Goal: Task Accomplishment & Management: Complete application form

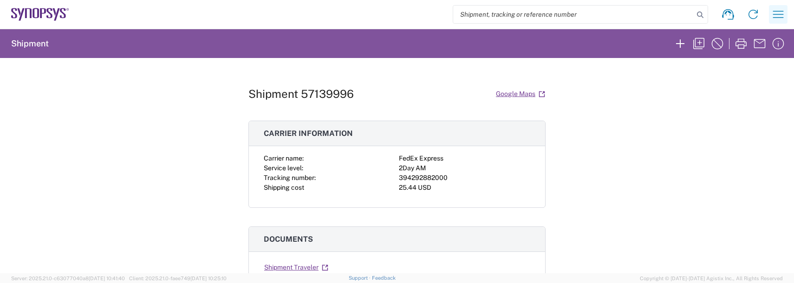
scroll to position [46, 0]
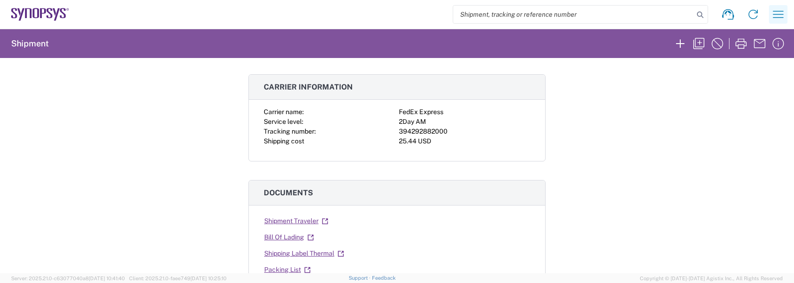
click at [774, 14] on icon "button" at bounding box center [778, 14] width 11 height 7
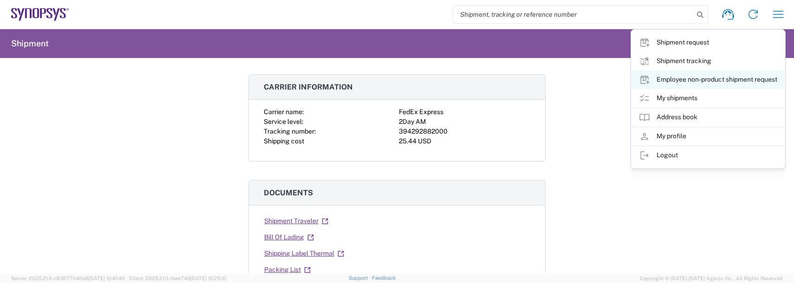
click at [700, 82] on link "Employee non-product shipment request" at bounding box center [708, 80] width 153 height 19
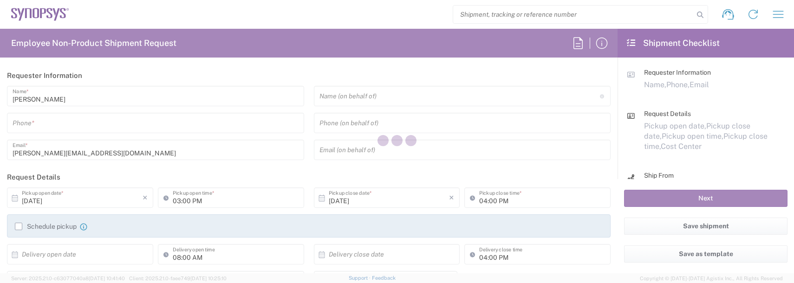
type input "Department"
type input "[GEOGRAPHIC_DATA]"
type input "US01, FAC, SAFETY & 110696"
type input "[US_STATE]"
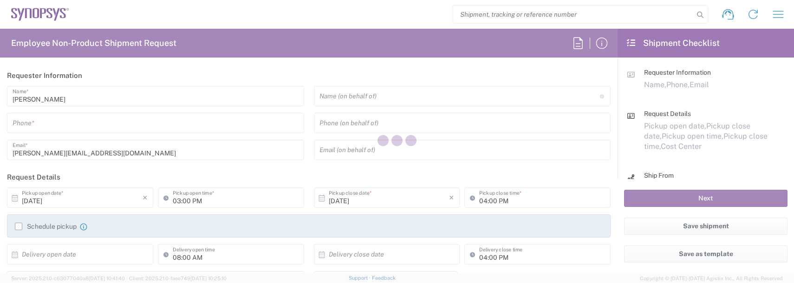
type input "Delivered at Place"
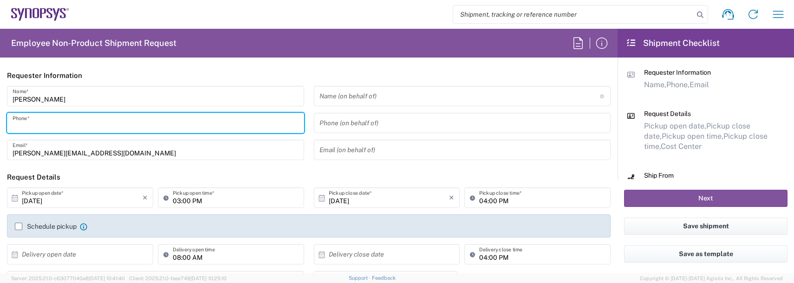
click at [28, 116] on input "tel" at bounding box center [156, 123] width 286 height 16
type input "9788371149"
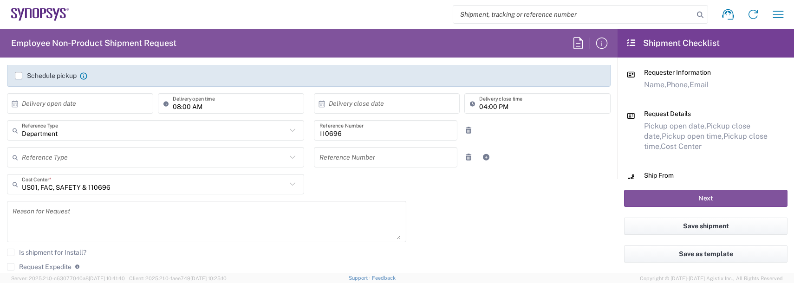
scroll to position [186, 0]
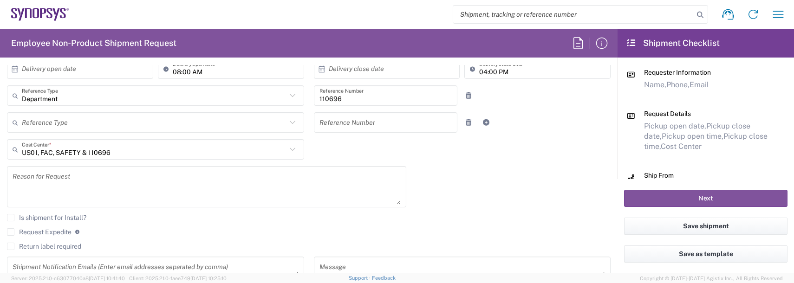
click at [74, 188] on textarea at bounding box center [207, 187] width 388 height 36
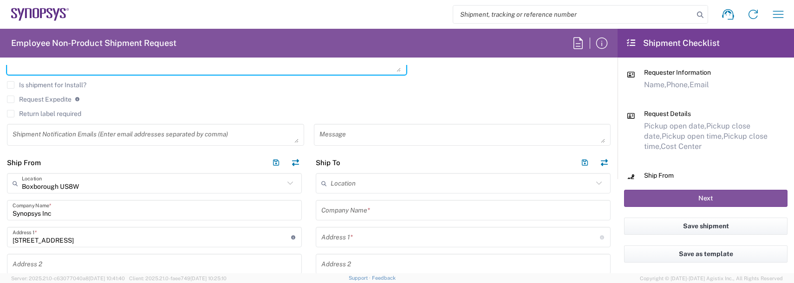
scroll to position [325, 0]
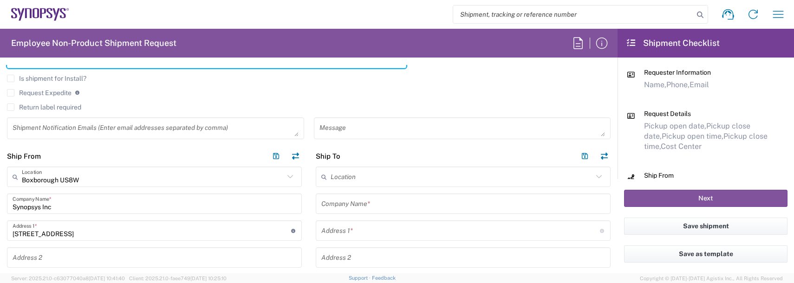
type textarea "badge request"
click at [38, 118] on div "Shipment Notification Emails (Enter email addresses separated by comma)" at bounding box center [155, 128] width 297 height 22
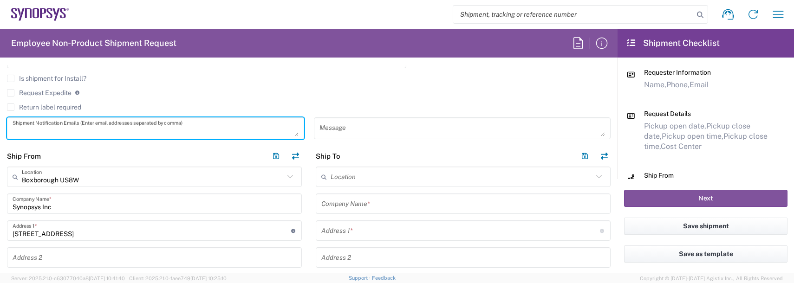
click at [36, 124] on textarea at bounding box center [156, 128] width 286 height 16
type textarea "[PERSON_NAME][EMAIL_ADDRESS][DOMAIN_NAME]"
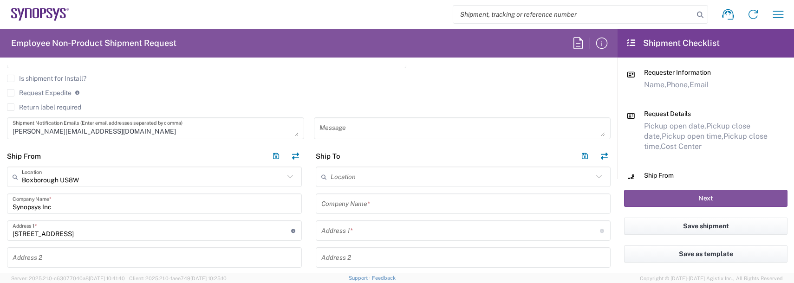
click at [311, 24] on div "Shipment request Shipment tracking Employee non-product shipment request My shi…" at bounding box center [430, 14] width 722 height 22
click at [376, 180] on input "text" at bounding box center [462, 177] width 262 height 16
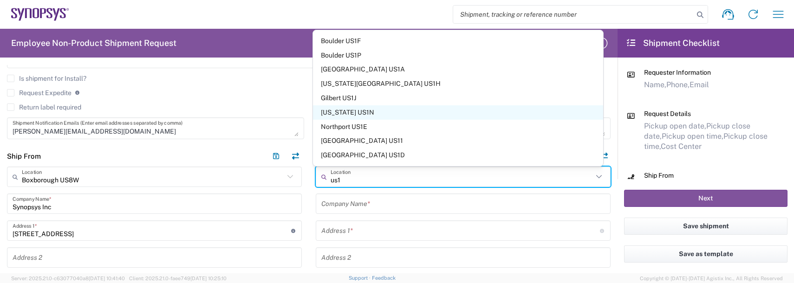
click at [344, 112] on span "[US_STATE] US1N" at bounding box center [458, 112] width 291 height 14
type input "[US_STATE] US1N"
type input "Synopsys Inc"
type input "[STREET_ADDRESS]"
type input "[US_STATE]"
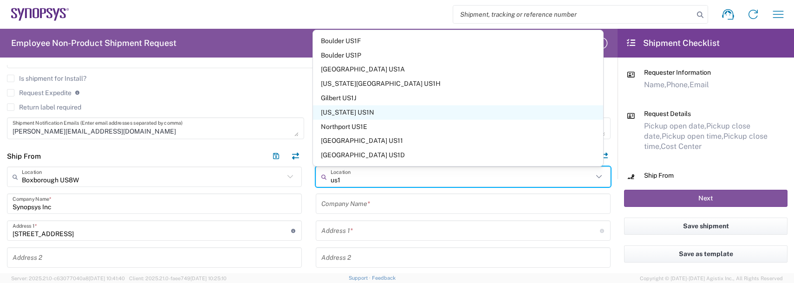
type input "[US_STATE]"
type input "10011"
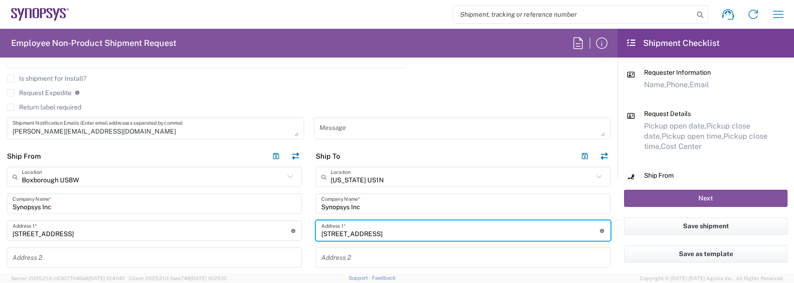
drag, startPoint x: 378, startPoint y: 232, endPoint x: 261, endPoint y: 234, distance: 117.5
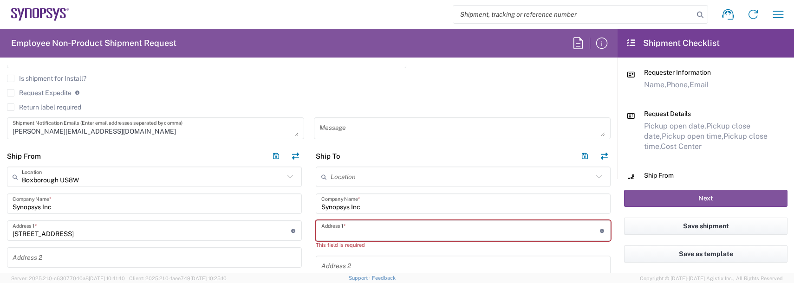
click at [380, 231] on input "text" at bounding box center [460, 231] width 279 height 16
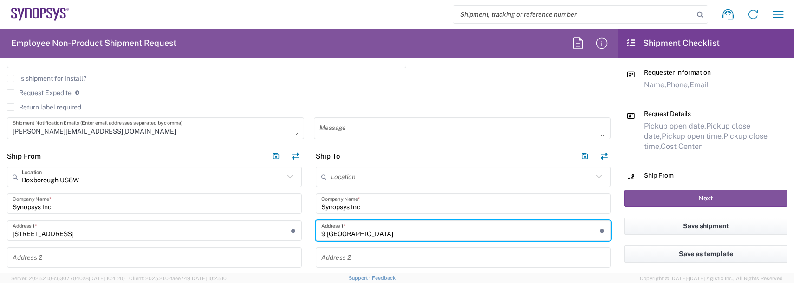
type input "9 [GEOGRAPHIC_DATA]"
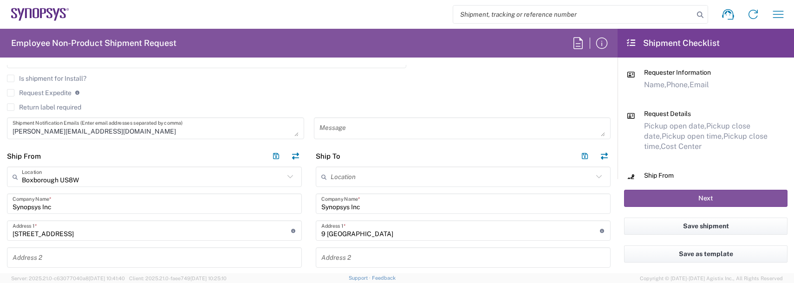
scroll to position [441, 0]
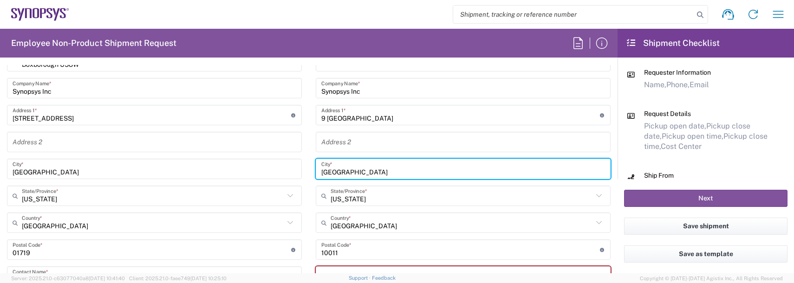
type input "[GEOGRAPHIC_DATA]"
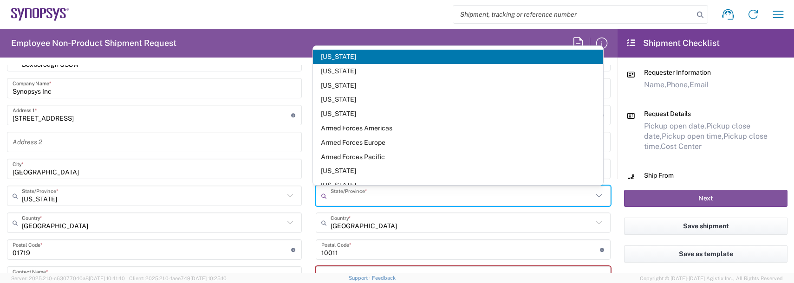
type input "[US_STATE]"
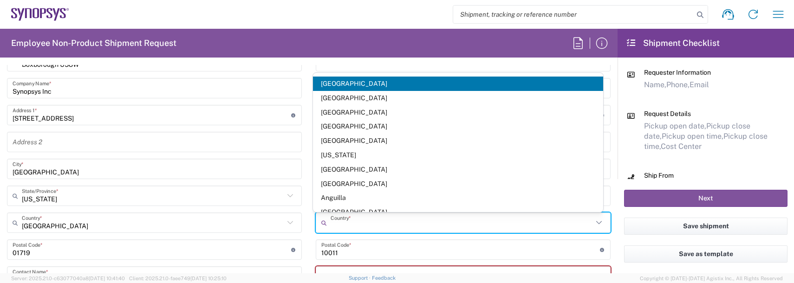
type input "[GEOGRAPHIC_DATA]"
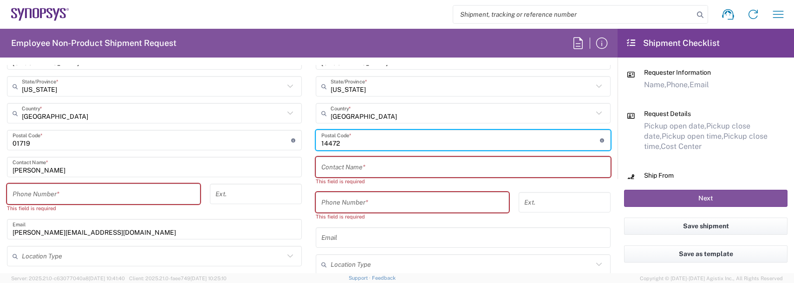
scroll to position [580, 0]
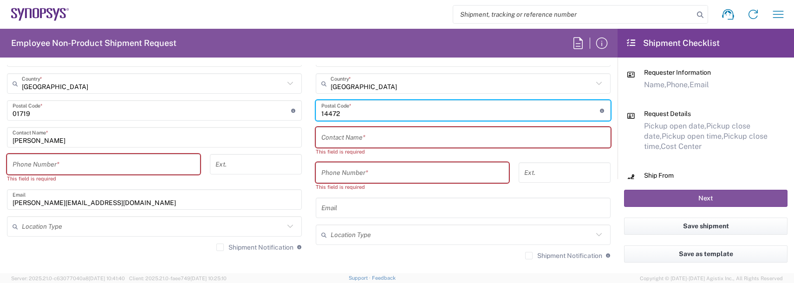
type input "14472"
click at [330, 136] on input "text" at bounding box center [463, 138] width 284 height 16
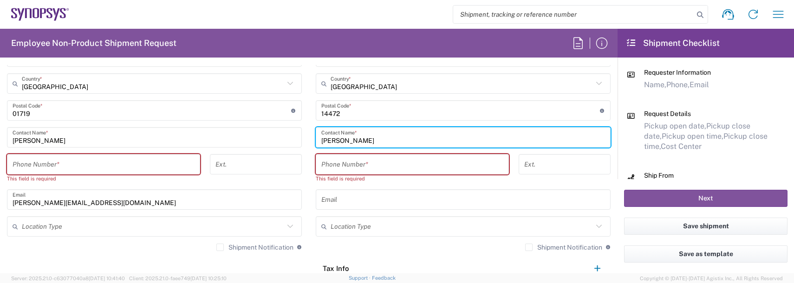
type input "[PERSON_NAME]"
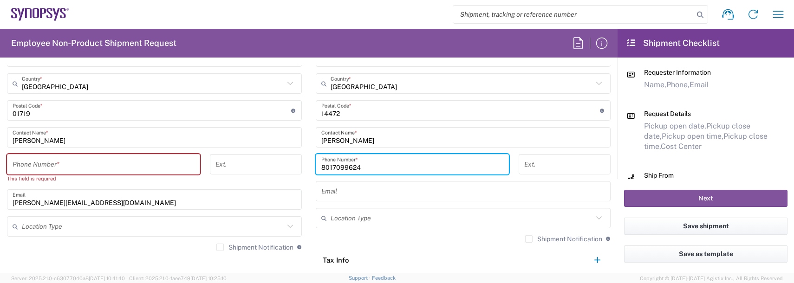
type input "8017099624"
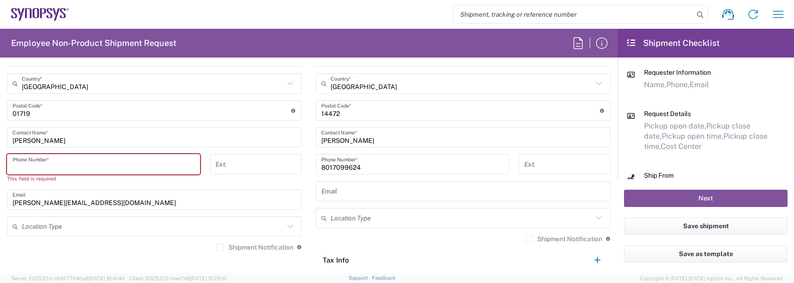
click at [91, 160] on input "tel" at bounding box center [104, 164] width 182 height 16
type input "9788371149"
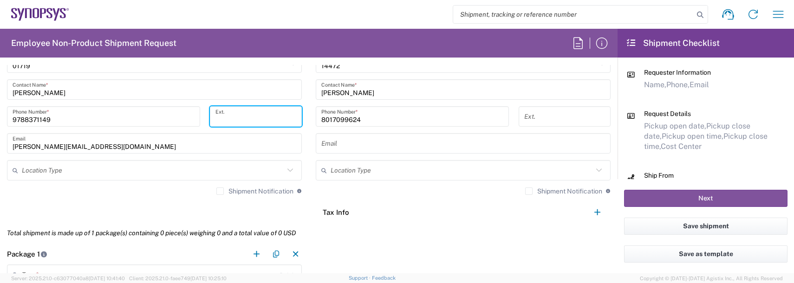
scroll to position [673, 0]
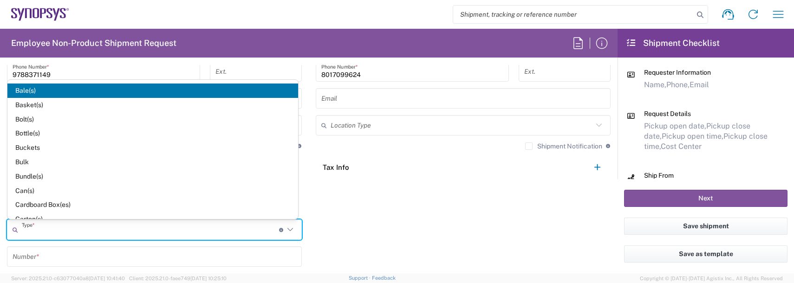
click at [35, 228] on input "text" at bounding box center [150, 230] width 257 height 16
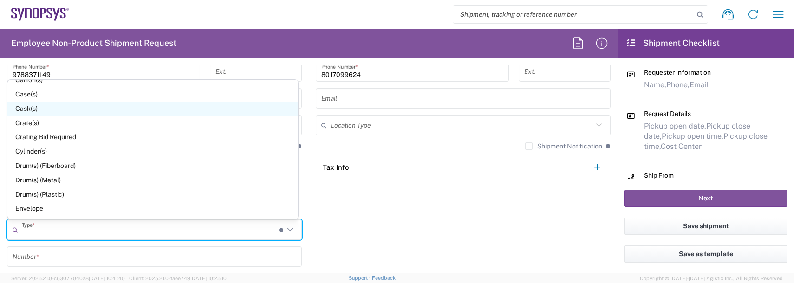
scroll to position [186, 0]
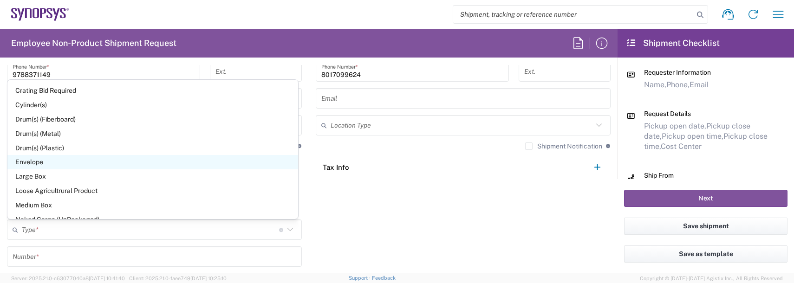
click at [37, 163] on span "Envelope" at bounding box center [152, 162] width 291 height 14
type input "Envelope"
type input "1"
type input "9.5"
type input "12.5"
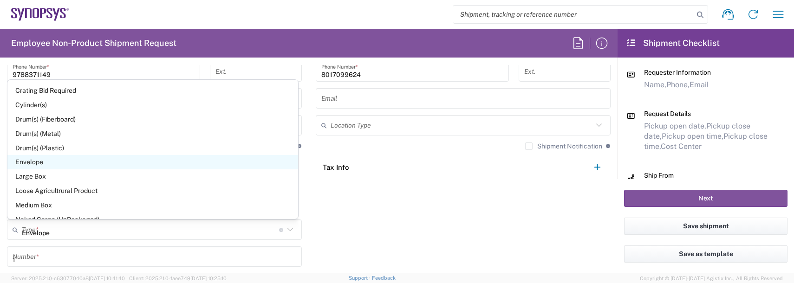
type input "0.25"
type input "1"
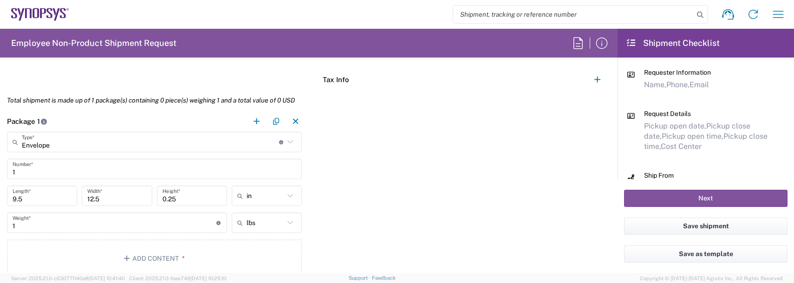
scroll to position [766, 0]
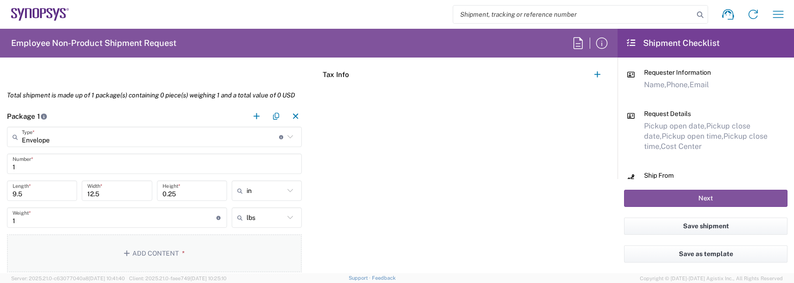
click at [165, 253] on button "Add Content *" at bounding box center [154, 253] width 295 height 38
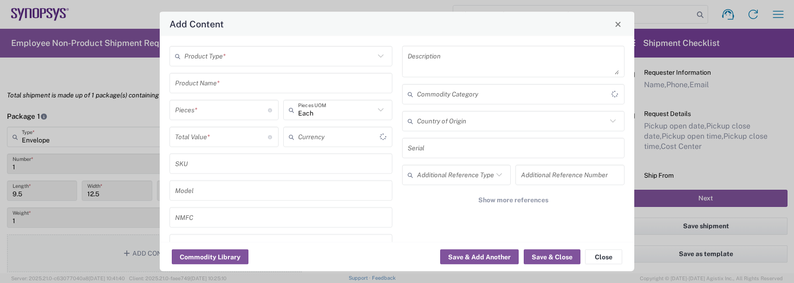
type input "US Dollar"
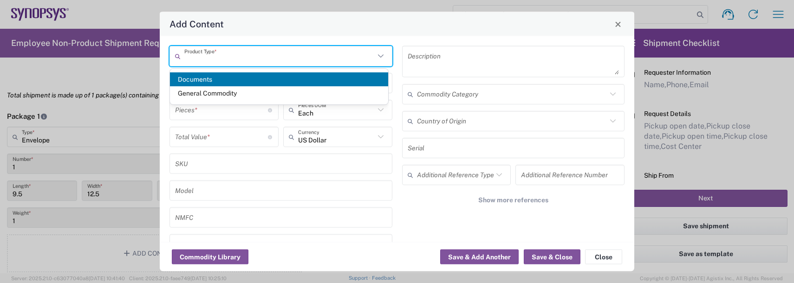
click at [201, 56] on input "text" at bounding box center [279, 56] width 190 height 16
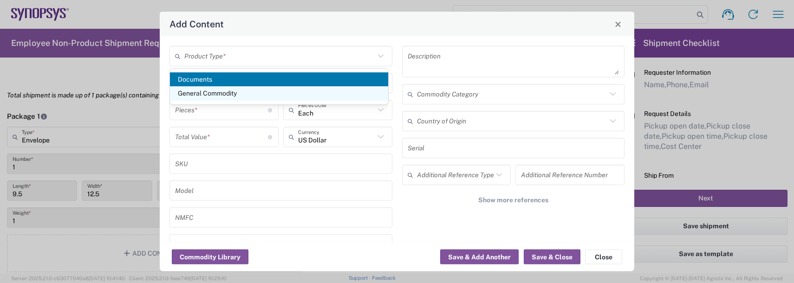
click at [214, 97] on span "General Commodity" at bounding box center [279, 93] width 218 height 14
type input "General Commodity"
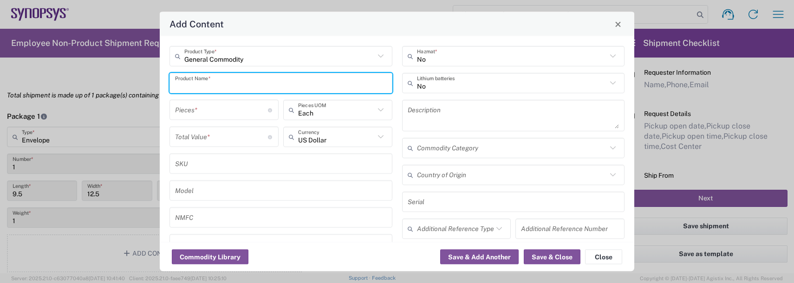
click at [210, 85] on input "text" at bounding box center [281, 83] width 212 height 16
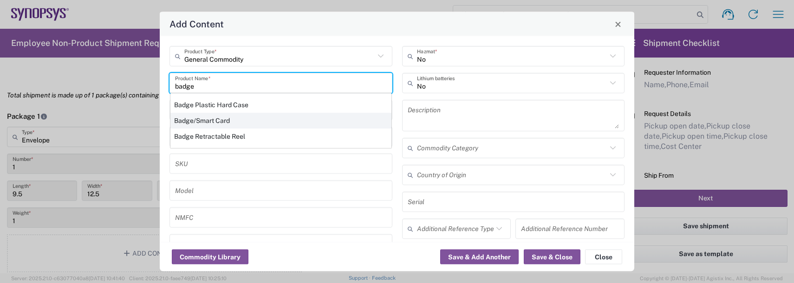
click at [205, 119] on div "Badge/Smart Card" at bounding box center [280, 121] width 221 height 16
type input "Badge/Smart Card"
type input "10.15"
type textarea "Badge/Smart Card"
type input "[GEOGRAPHIC_DATA]"
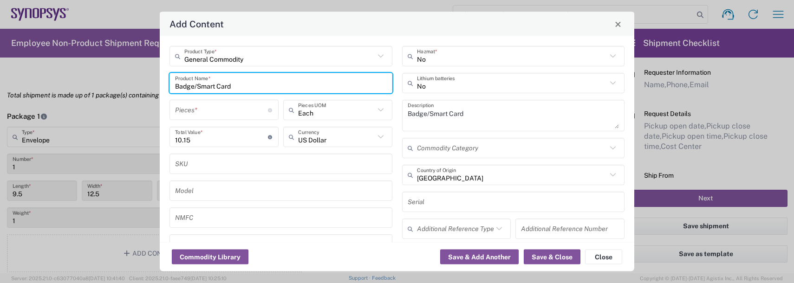
click at [201, 112] on input "number" at bounding box center [221, 110] width 93 height 16
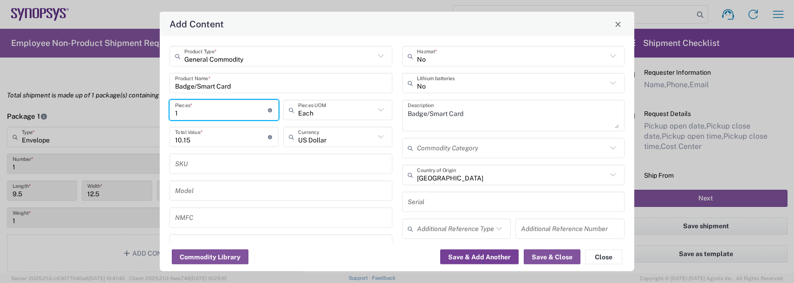
type input "1"
click at [499, 260] on button "Save & Add Another" at bounding box center [479, 257] width 78 height 15
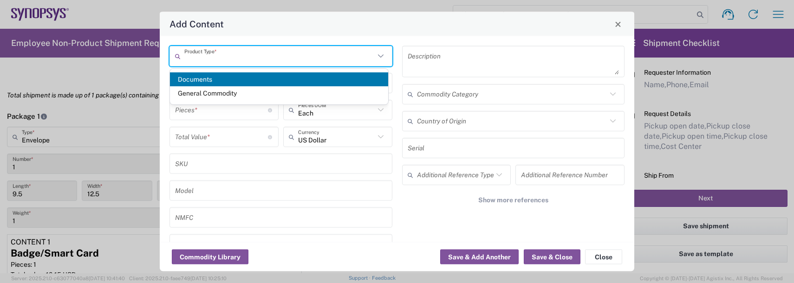
drag, startPoint x: 213, startPoint y: 55, endPoint x: 215, endPoint y: 62, distance: 6.9
click at [213, 55] on input "text" at bounding box center [279, 56] width 190 height 16
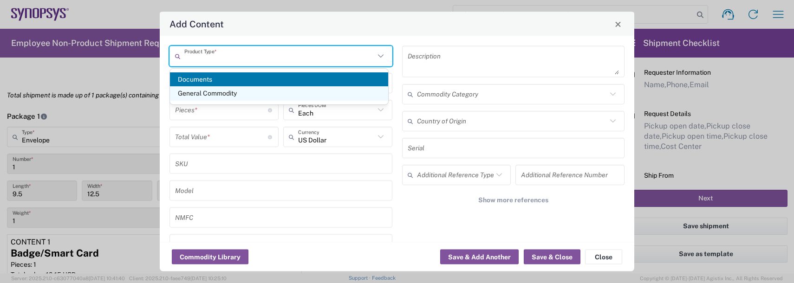
click at [209, 91] on span "General Commodity" at bounding box center [279, 93] width 218 height 14
type input "General Commodity"
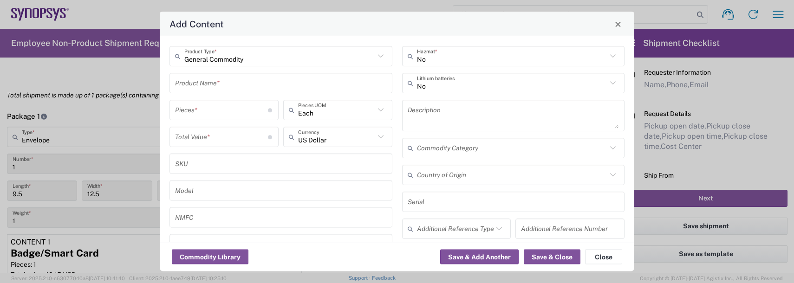
click at [202, 83] on input "text" at bounding box center [281, 83] width 212 height 16
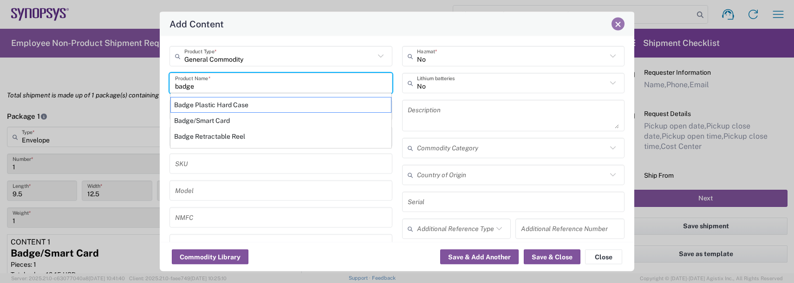
type input "badge"
click at [621, 25] on span "Close" at bounding box center [618, 24] width 7 height 7
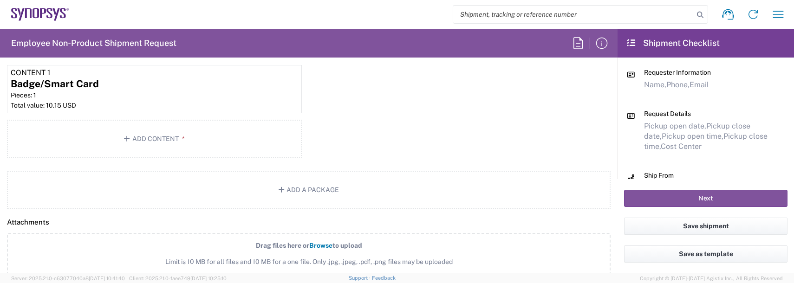
scroll to position [951, 0]
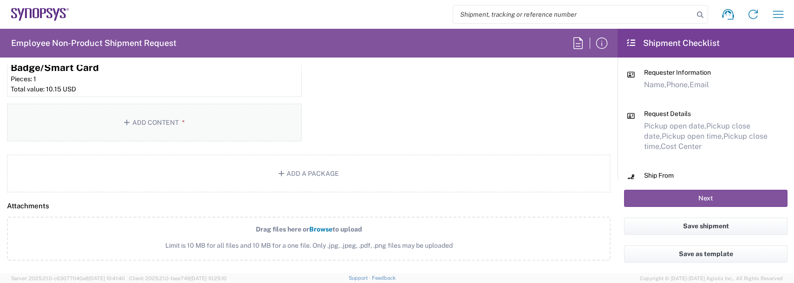
click at [148, 135] on button "Add Content *" at bounding box center [154, 123] width 295 height 38
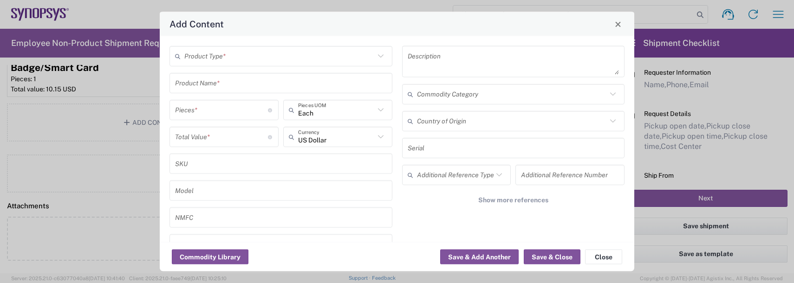
click at [197, 46] on div "Product Type *" at bounding box center [280, 56] width 223 height 20
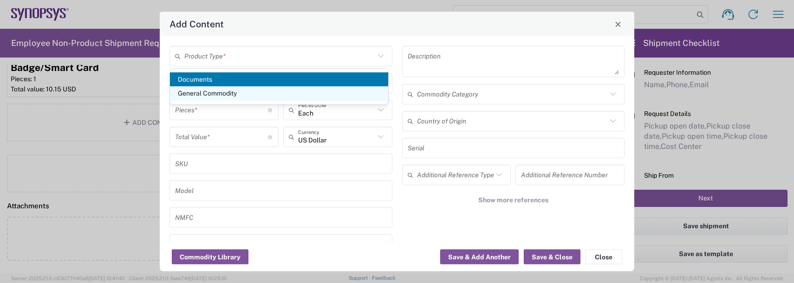
click at [199, 91] on span "General Commodity" at bounding box center [279, 93] width 218 height 14
type input "General Commodity"
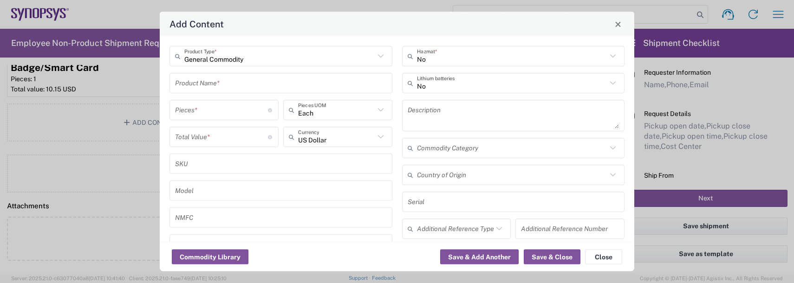
click at [199, 88] on input "text" at bounding box center [281, 83] width 212 height 16
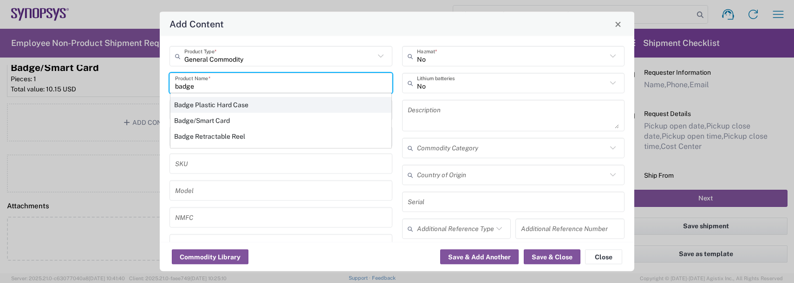
click at [208, 105] on div "Badge Plastic Hard Case" at bounding box center [280, 105] width 221 height 16
type input "Badge Plastic Hard Case"
type input "1.25"
type textarea "Badge Plastic Hard Case"
type input "[GEOGRAPHIC_DATA]"
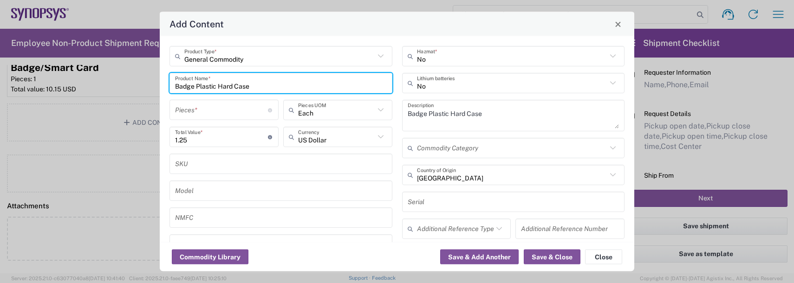
click at [208, 105] on input "number" at bounding box center [221, 110] width 93 height 16
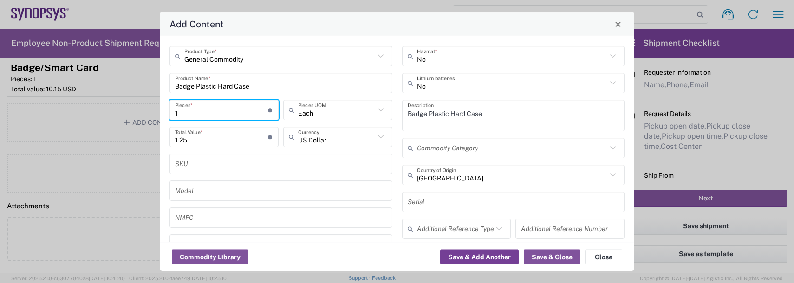
type input "1"
click at [502, 258] on button "Save & Add Another" at bounding box center [479, 257] width 78 height 15
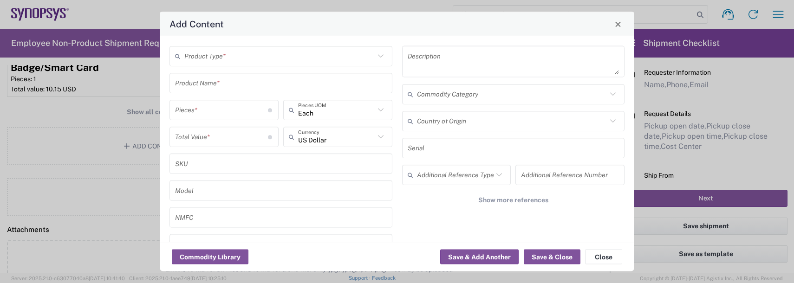
scroll to position [975, 0]
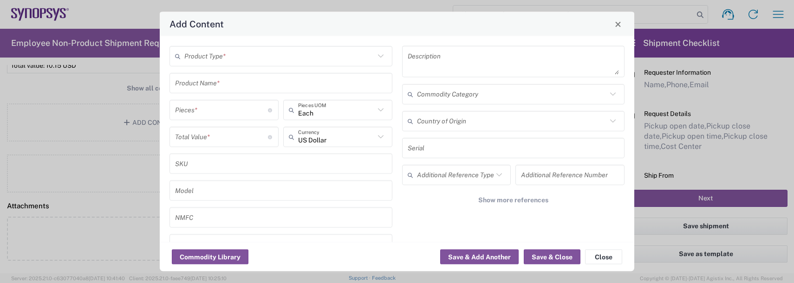
click at [232, 54] on input "text" at bounding box center [279, 56] width 190 height 16
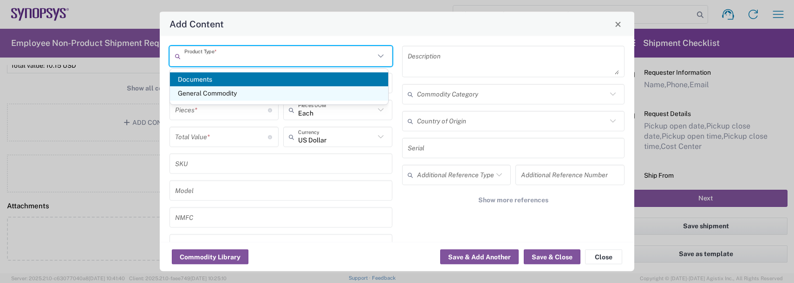
click at [221, 93] on span "General Commodity" at bounding box center [279, 93] width 218 height 14
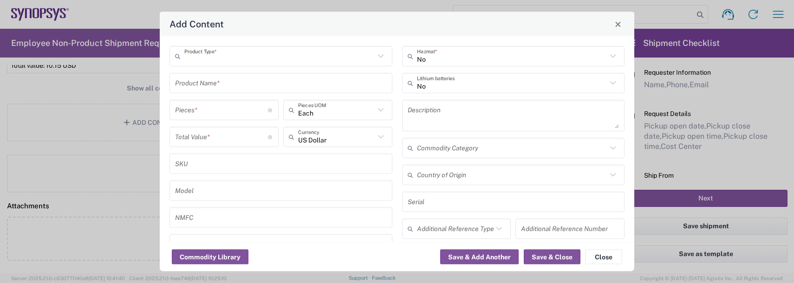
type input "General Commodity"
click at [214, 85] on input "text" at bounding box center [281, 83] width 212 height 16
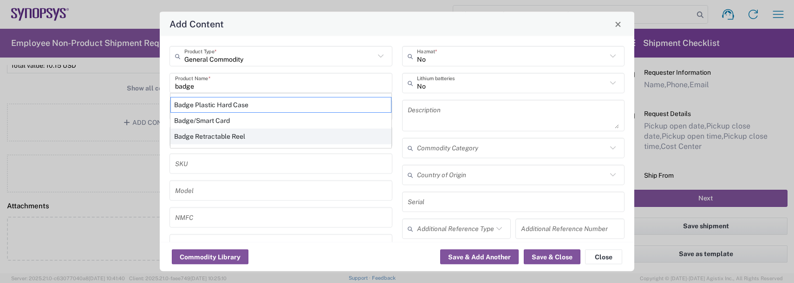
click at [218, 135] on div "Badge Retractable Reel" at bounding box center [280, 137] width 221 height 16
type input "Badge Retractable Reel"
type input "1.85"
type textarea "Badge Retractable Reel"
type input "[GEOGRAPHIC_DATA]"
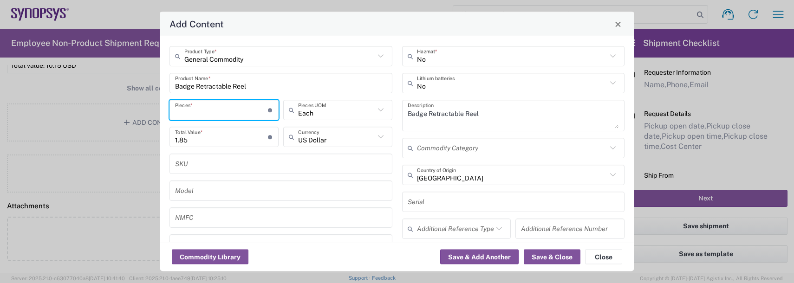
click at [211, 114] on input "number" at bounding box center [221, 110] width 93 height 16
type input "1"
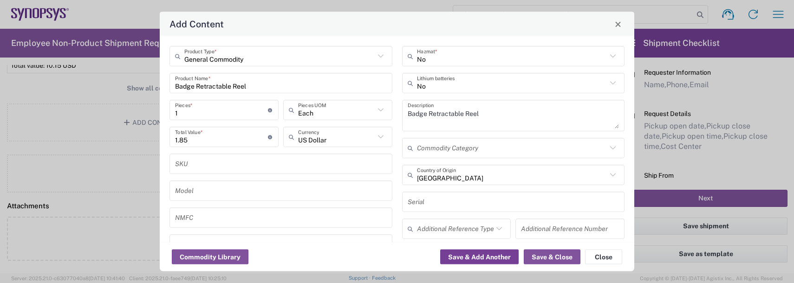
click at [495, 251] on button "Save & Add Another" at bounding box center [479, 257] width 78 height 15
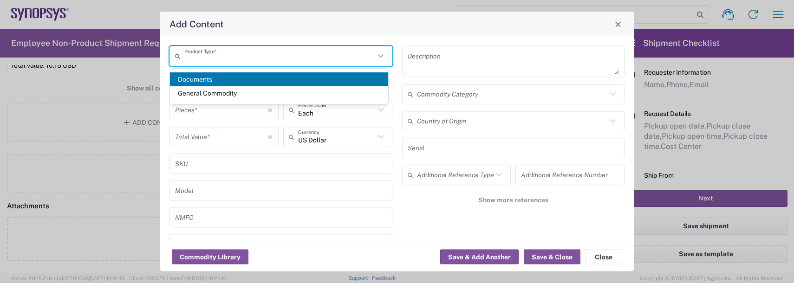
click at [218, 55] on input "text" at bounding box center [279, 56] width 190 height 16
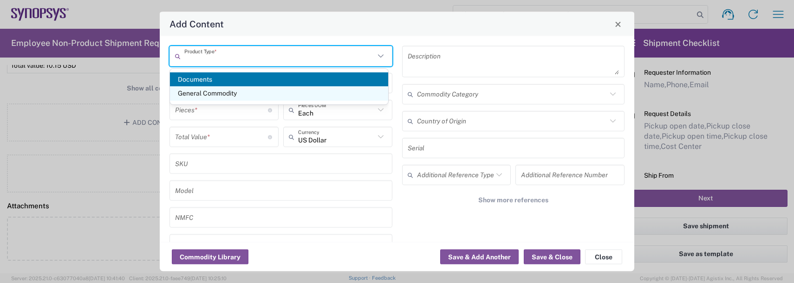
click at [202, 90] on span "General Commodity" at bounding box center [279, 93] width 218 height 14
type input "General Commodity"
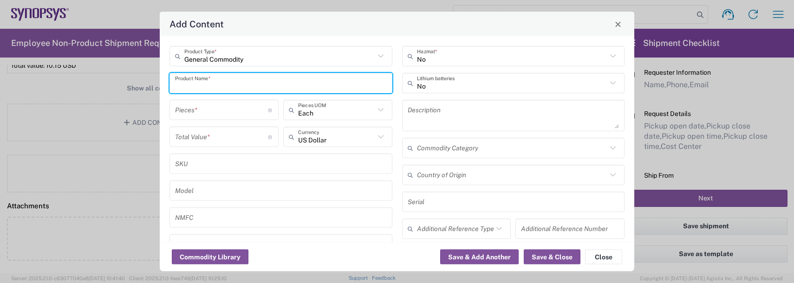
click at [190, 88] on input "text" at bounding box center [281, 83] width 212 height 16
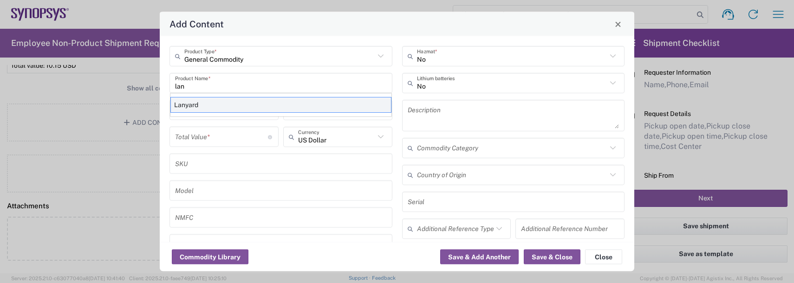
drag, startPoint x: 185, startPoint y: 101, endPoint x: 185, endPoint y: 109, distance: 7.9
click at [185, 101] on div "Lanyard" at bounding box center [280, 105] width 221 height 16
type input "Lanyard"
type input "1.7"
type textarea "Lanyard for ID Badge"
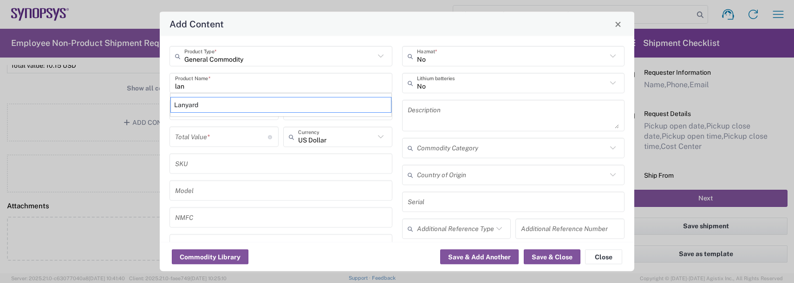
type input "[GEOGRAPHIC_DATA]"
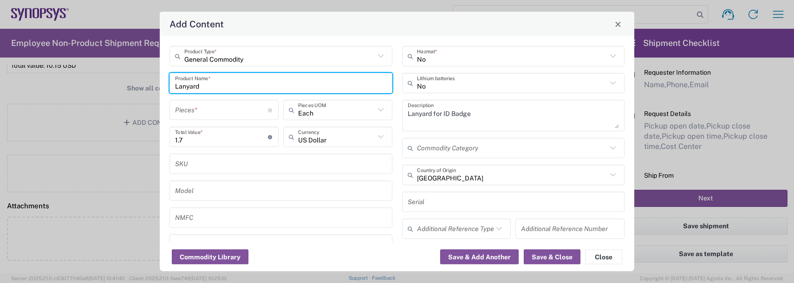
click at [186, 110] on input "number" at bounding box center [221, 110] width 93 height 16
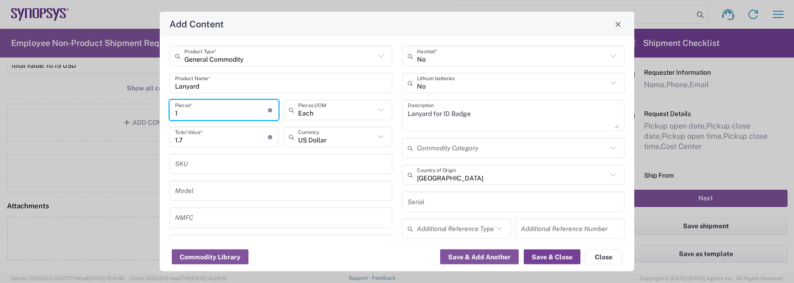
type input "1"
click at [559, 259] on button "Save & Close" at bounding box center [552, 257] width 57 height 15
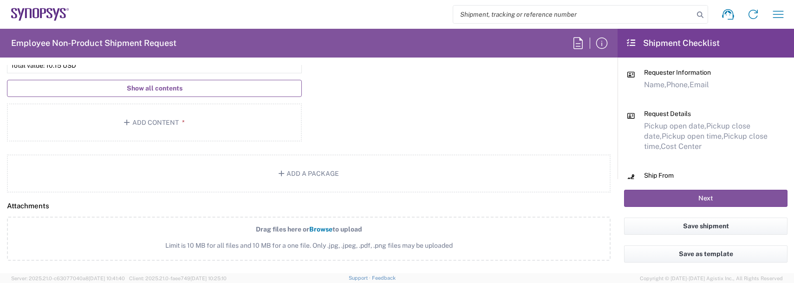
click at [163, 93] on button "Show all contents" at bounding box center [154, 88] width 295 height 17
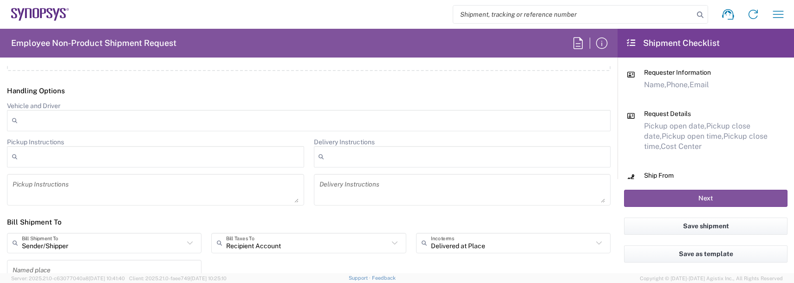
scroll to position [1347, 0]
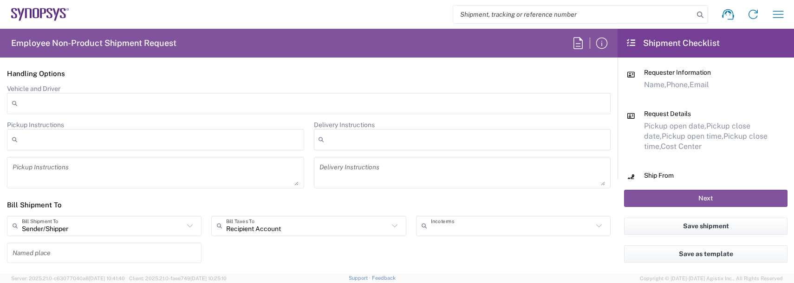
click at [477, 228] on input "text" at bounding box center [512, 226] width 162 height 16
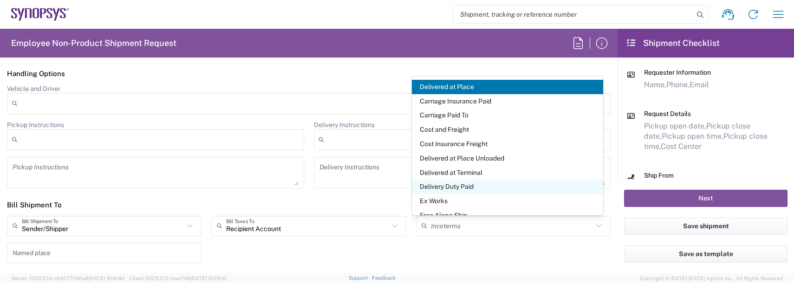
click at [451, 185] on span "Delivery Duty Paid" at bounding box center [507, 187] width 191 height 14
type input "Sender/Shipper"
type input "Delivery Duty Paid"
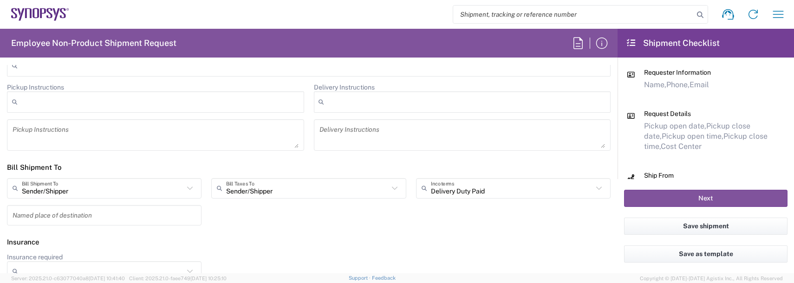
scroll to position [1399, 0]
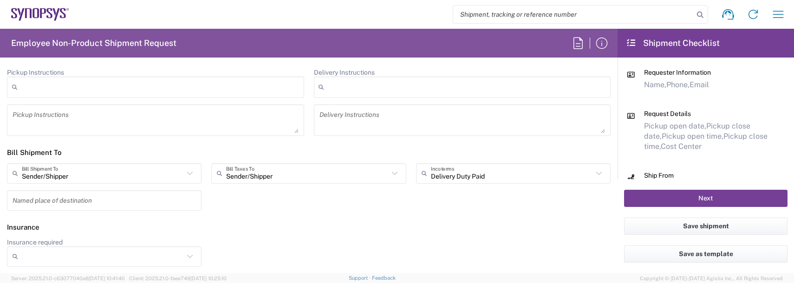
click at [644, 199] on button "Next" at bounding box center [705, 198] width 163 height 17
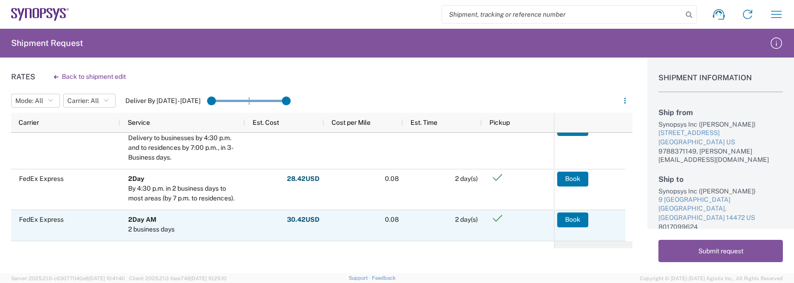
scroll to position [14, 0]
click at [581, 221] on button "Book" at bounding box center [572, 220] width 31 height 15
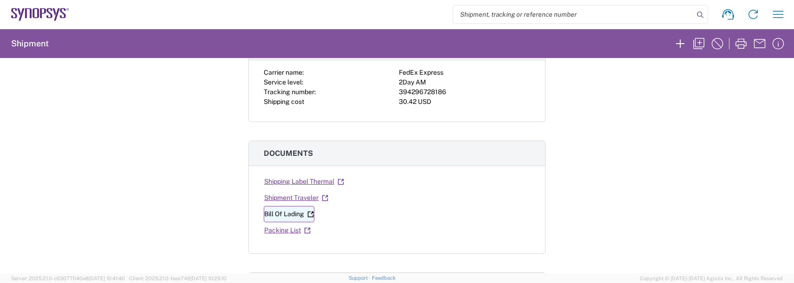
scroll to position [93, 0]
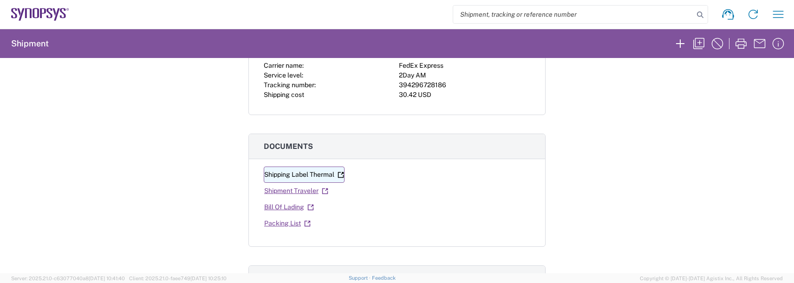
click at [291, 174] on link "Shipping Label Thermal" at bounding box center [304, 175] width 81 height 16
